Goal: Task Accomplishment & Management: Manage account settings

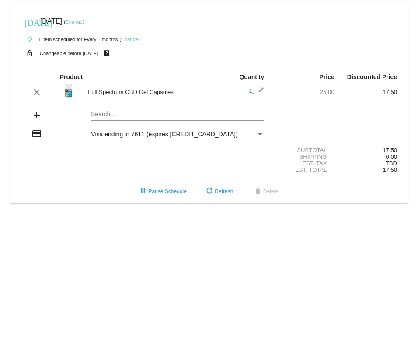
click at [83, 24] on link "Change" at bounding box center [74, 21] width 17 height 5
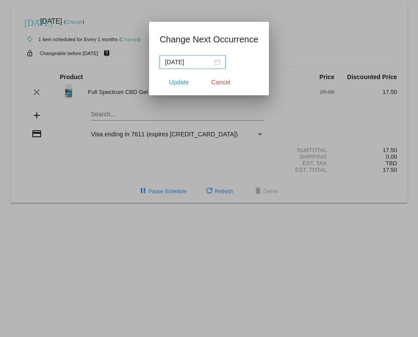
click at [209, 61] on input "[DATE]" at bounding box center [189, 62] width 48 height 10
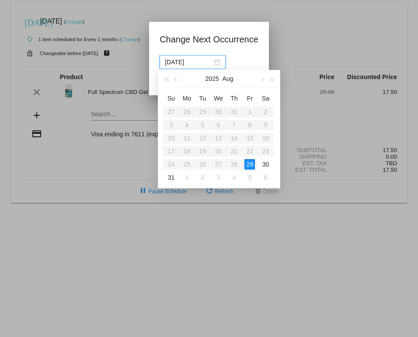
click at [263, 76] on button "button" at bounding box center [263, 78] width 10 height 17
click at [185, 163] on div "29" at bounding box center [187, 164] width 10 height 10
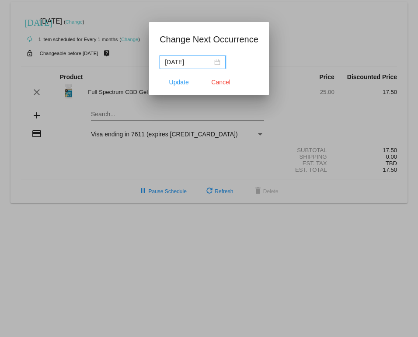
type input "[DATE]"
click at [178, 85] on span "Update" at bounding box center [179, 82] width 20 height 7
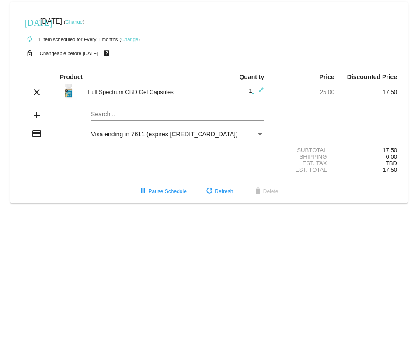
click at [222, 195] on span "refresh Refresh" at bounding box center [218, 192] width 29 height 6
click at [83, 24] on link "Change" at bounding box center [74, 21] width 17 height 5
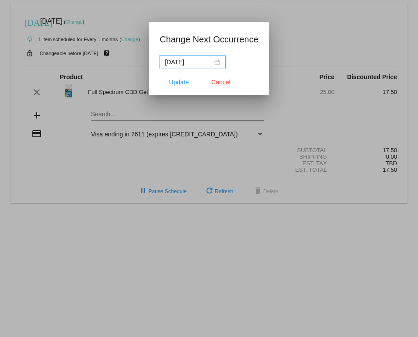
click at [199, 59] on input "[DATE]" at bounding box center [189, 62] width 48 height 10
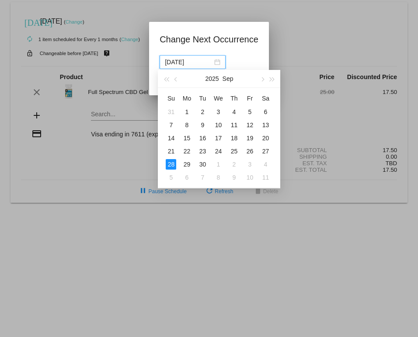
click at [266, 80] on button "button" at bounding box center [263, 78] width 10 height 17
click at [180, 77] on button "button" at bounding box center [176, 78] width 10 height 17
click at [260, 79] on button "button" at bounding box center [263, 78] width 10 height 17
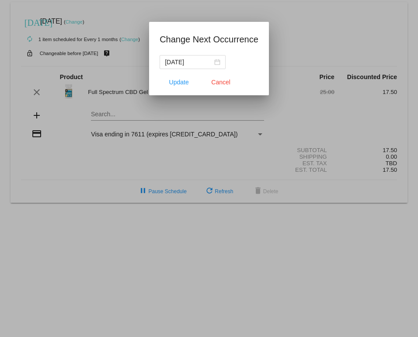
click at [217, 82] on span "Cancel" at bounding box center [220, 82] width 19 height 7
